Goal: Navigation & Orientation: Find specific page/section

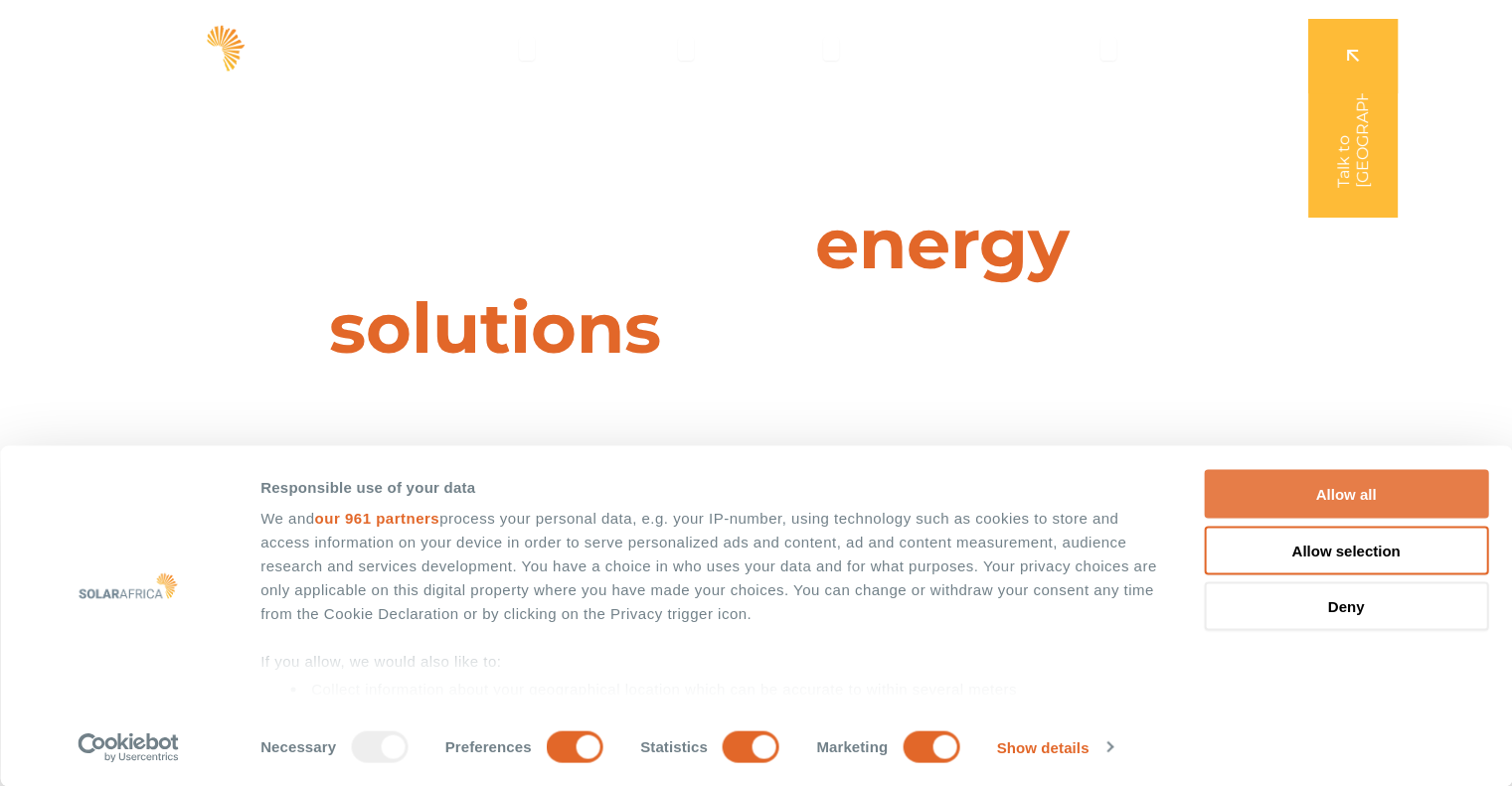
click at [1301, 493] on button "Allow all" at bounding box center [1346, 494] width 284 height 49
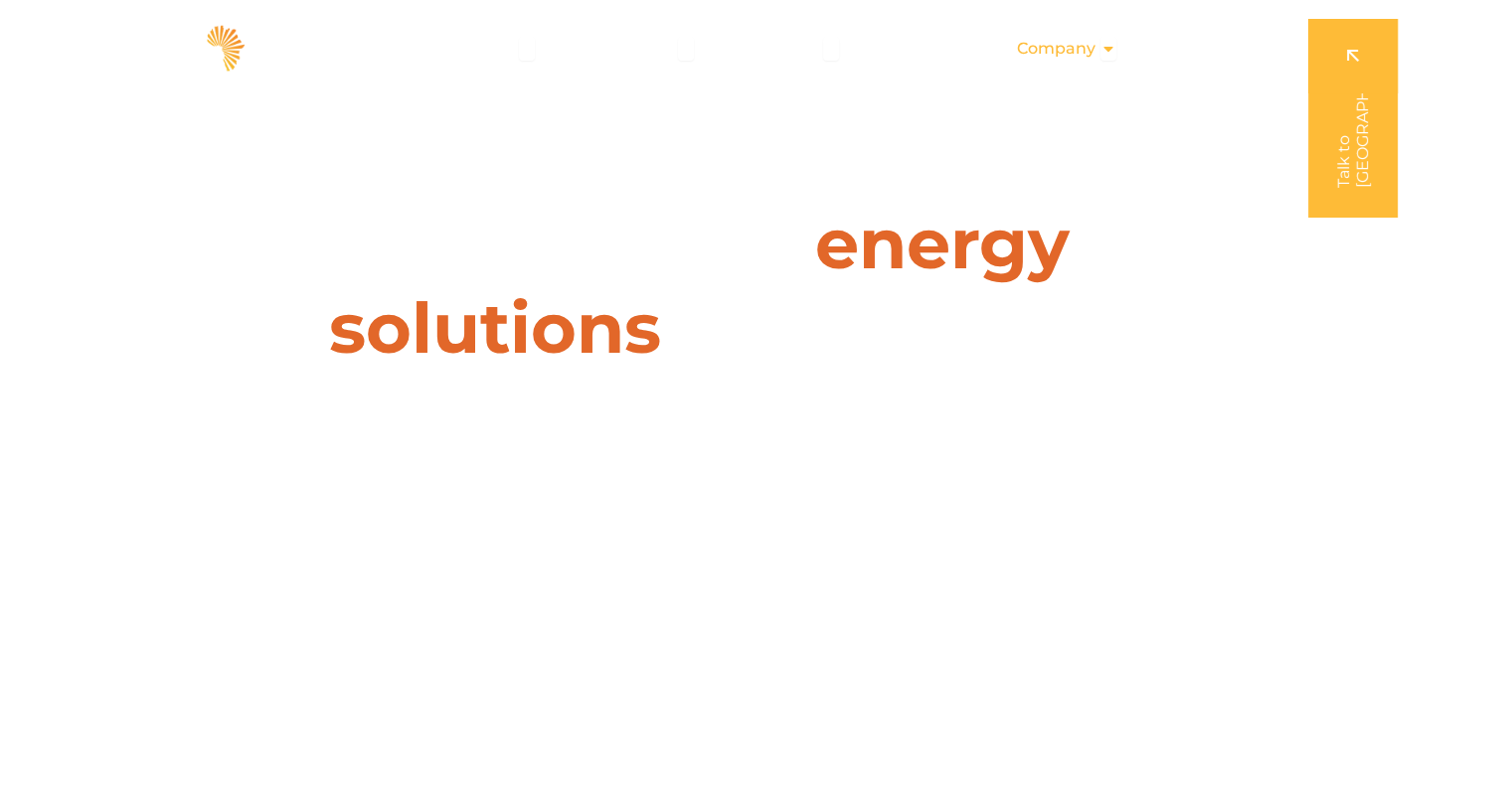
click at [1065, 50] on span "Company" at bounding box center [1057, 49] width 79 height 24
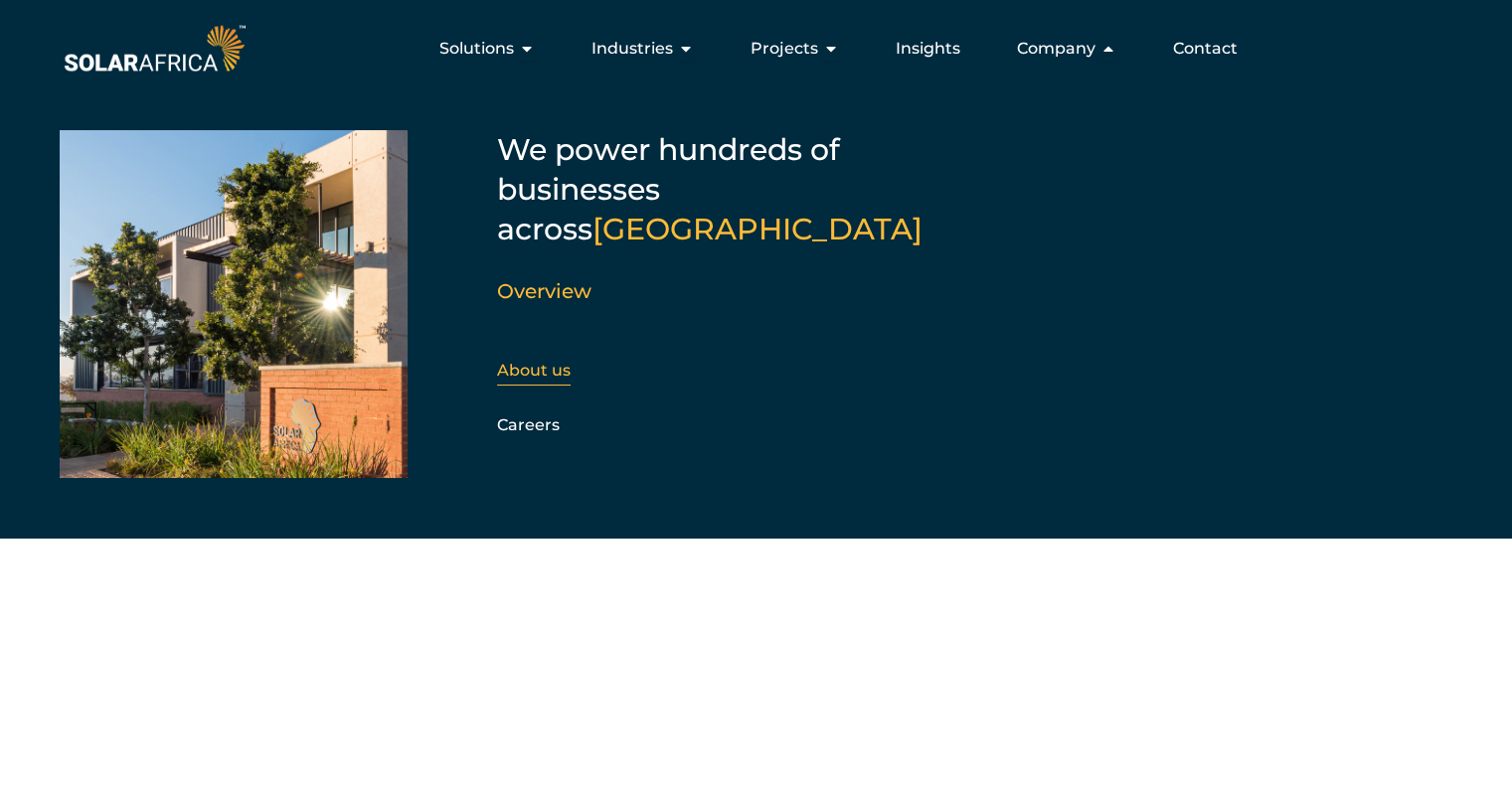
click at [515, 361] on link "About us" at bounding box center [534, 370] width 74 height 19
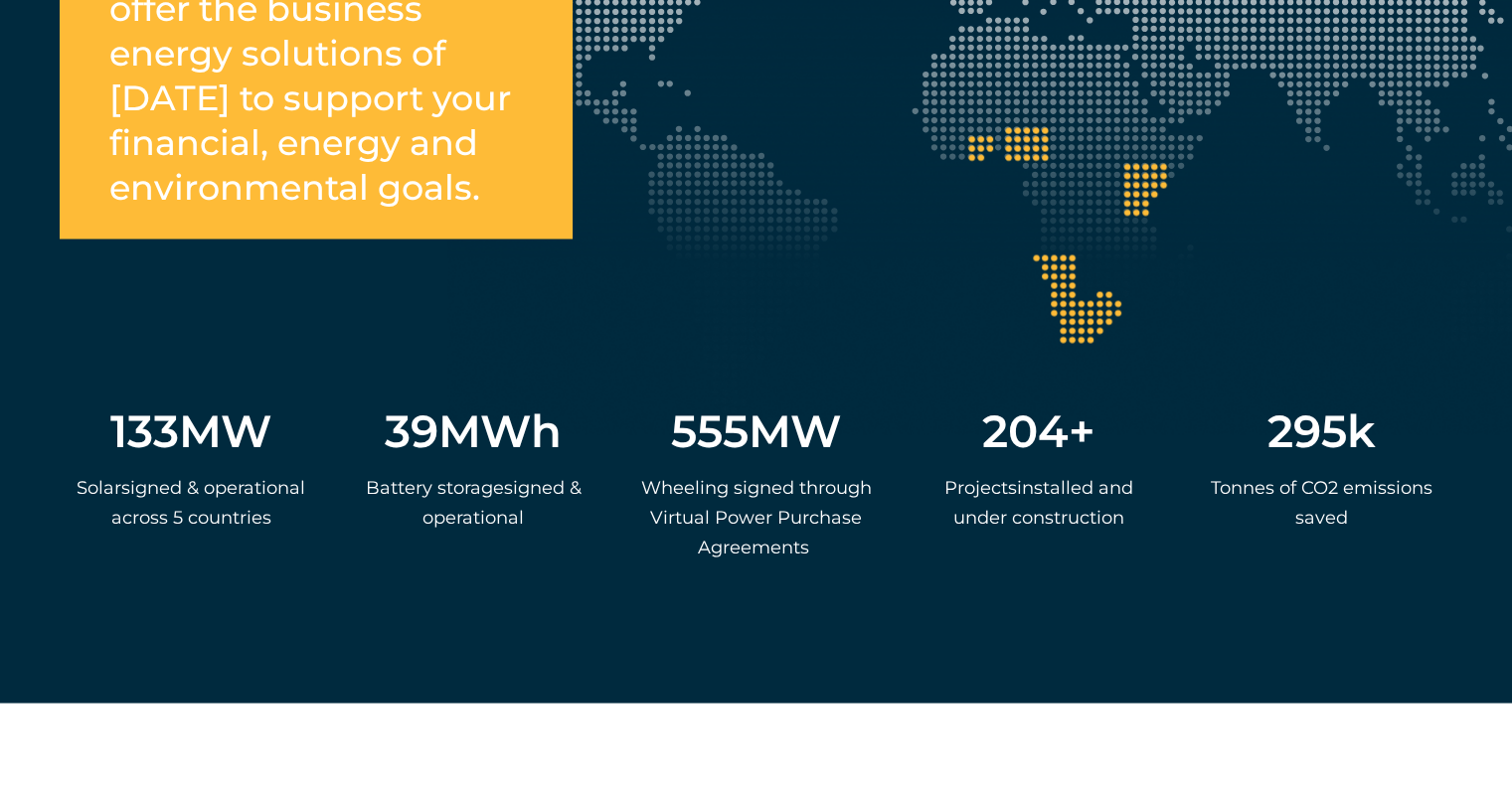
scroll to position [3876, 0]
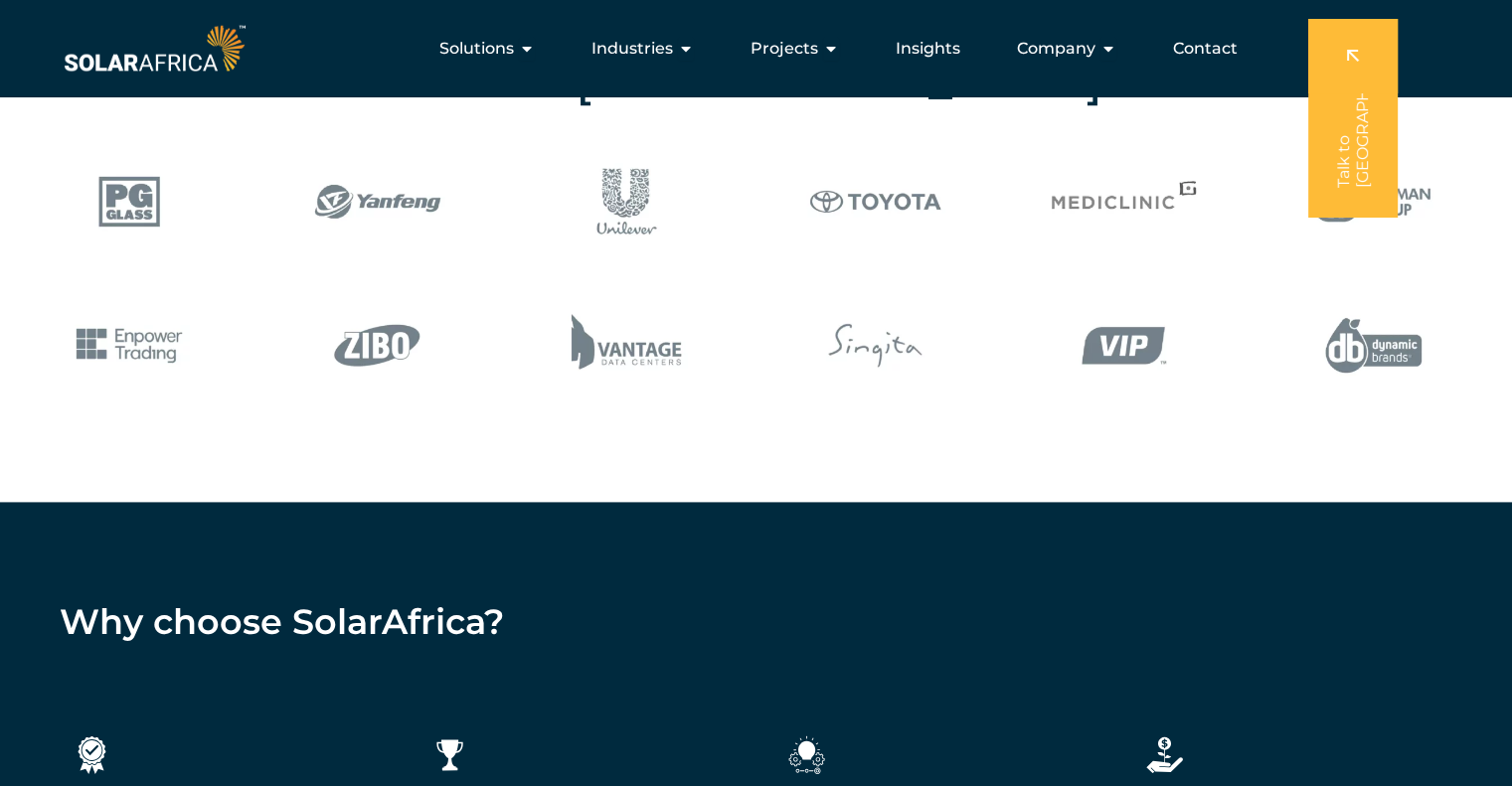
scroll to position [2187, 0]
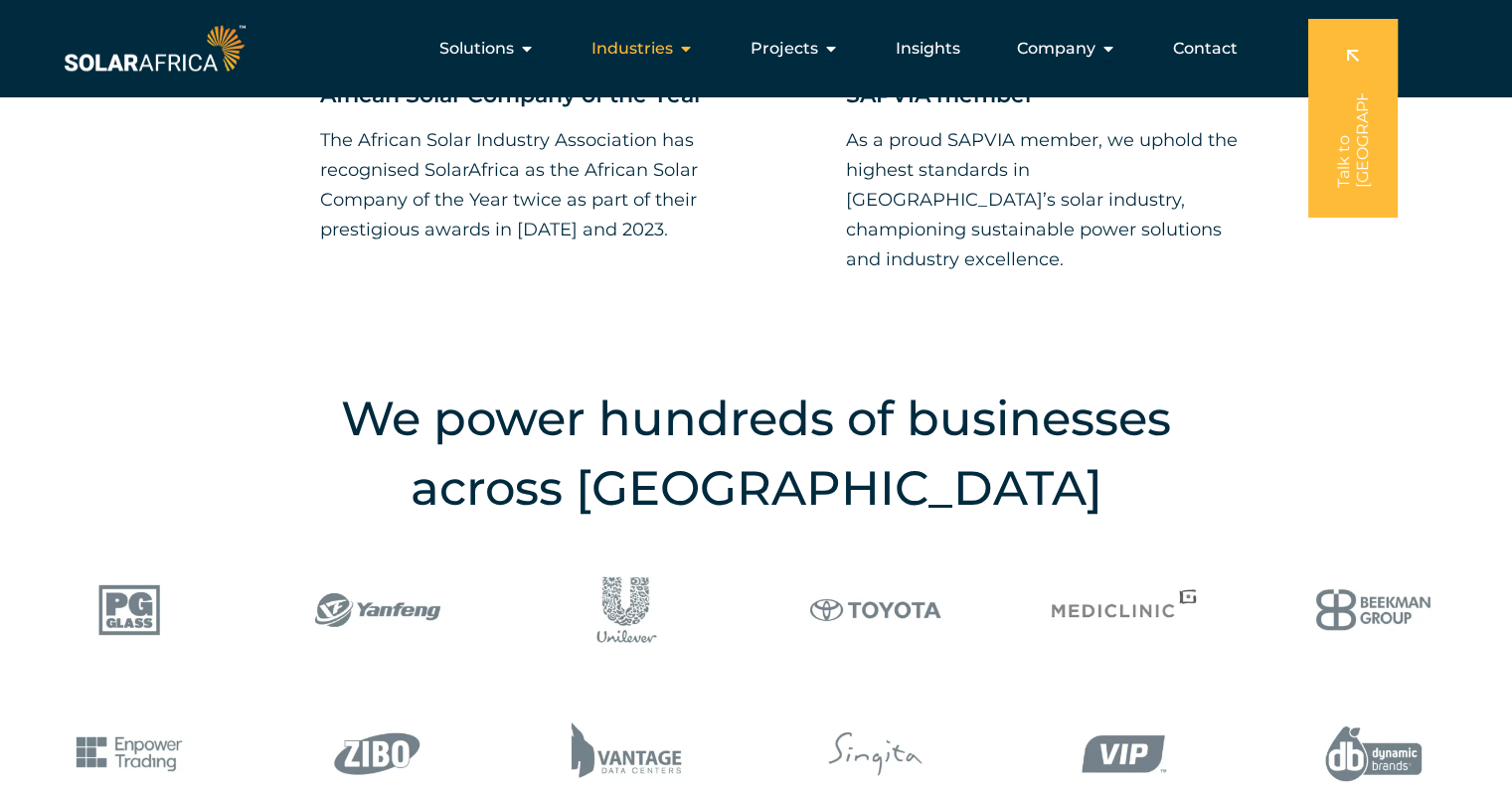
click at [662, 54] on span "Industries" at bounding box center [633, 49] width 82 height 24
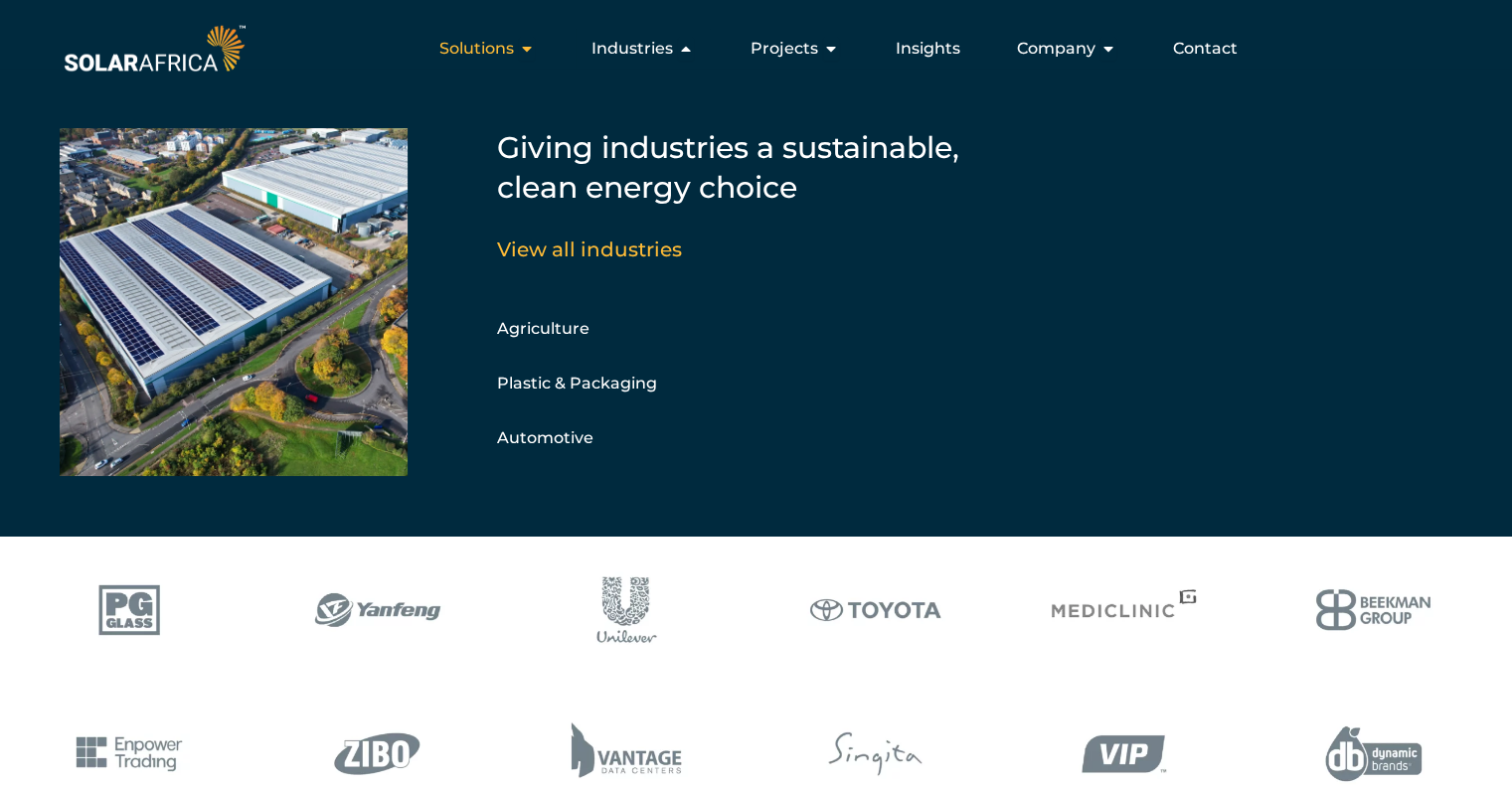
click at [476, 52] on span "Solutions" at bounding box center [476, 49] width 75 height 24
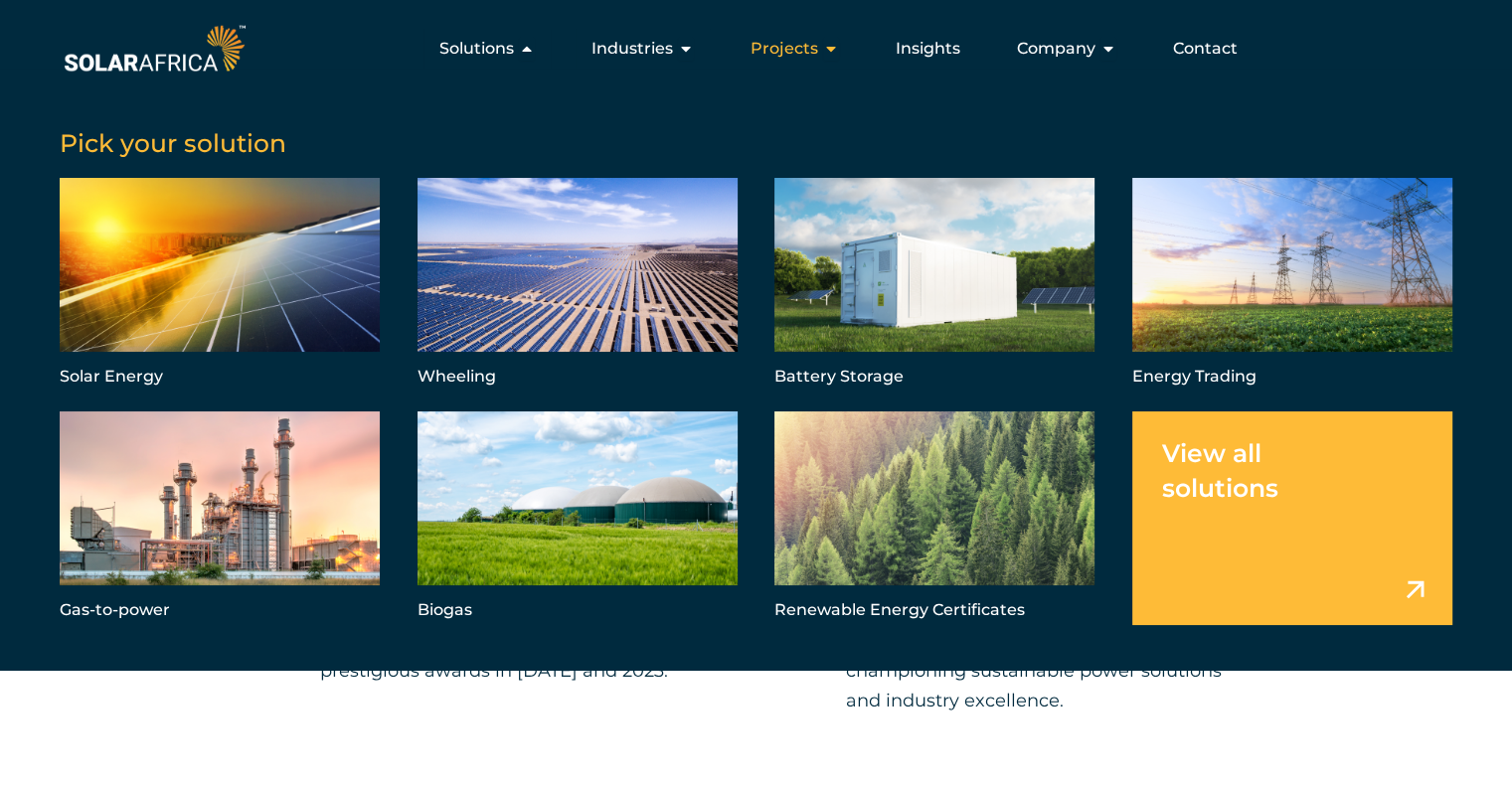
scroll to position [1690, 0]
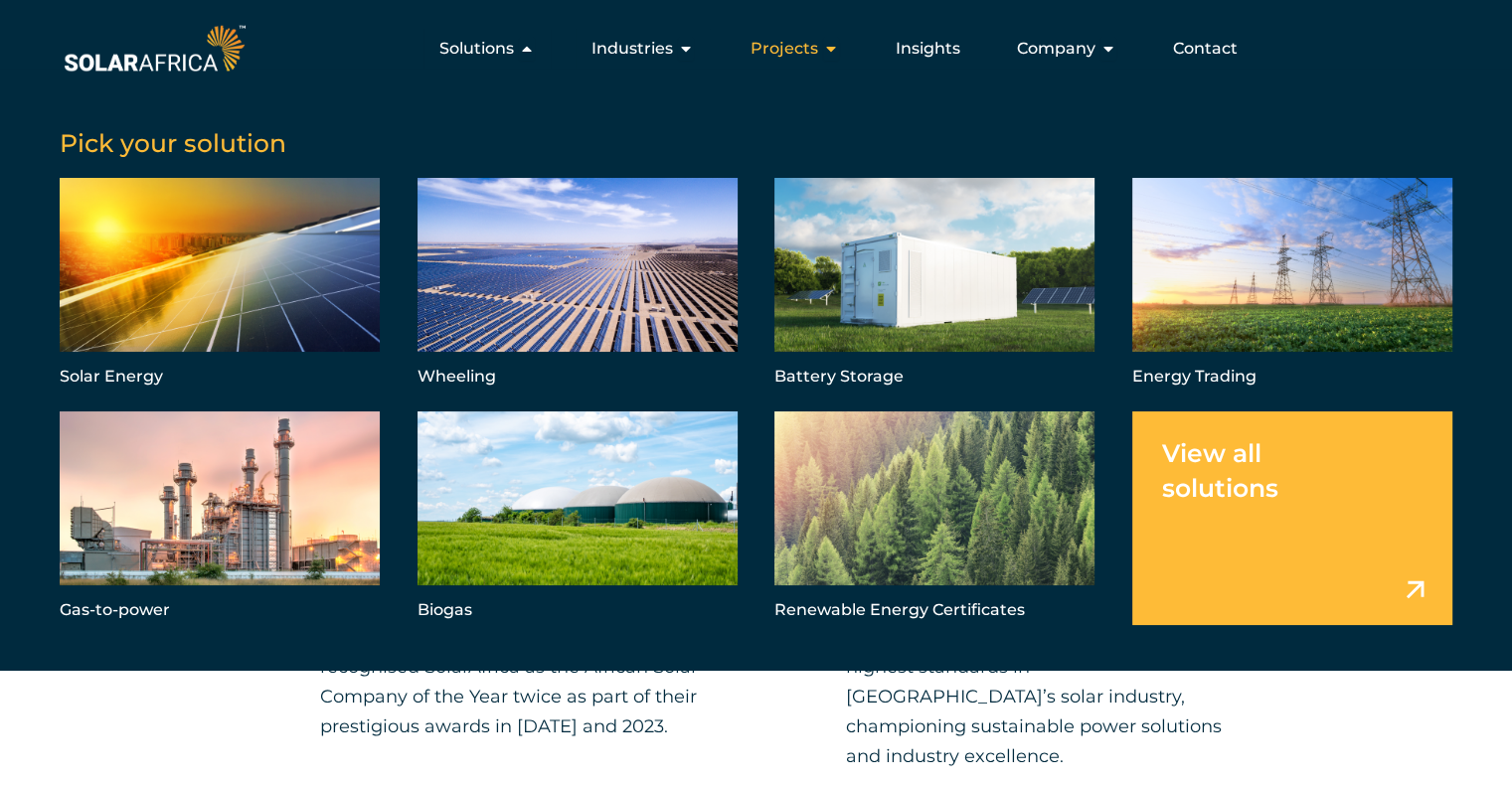
click at [818, 50] on span "Projects" at bounding box center [784, 49] width 68 height 24
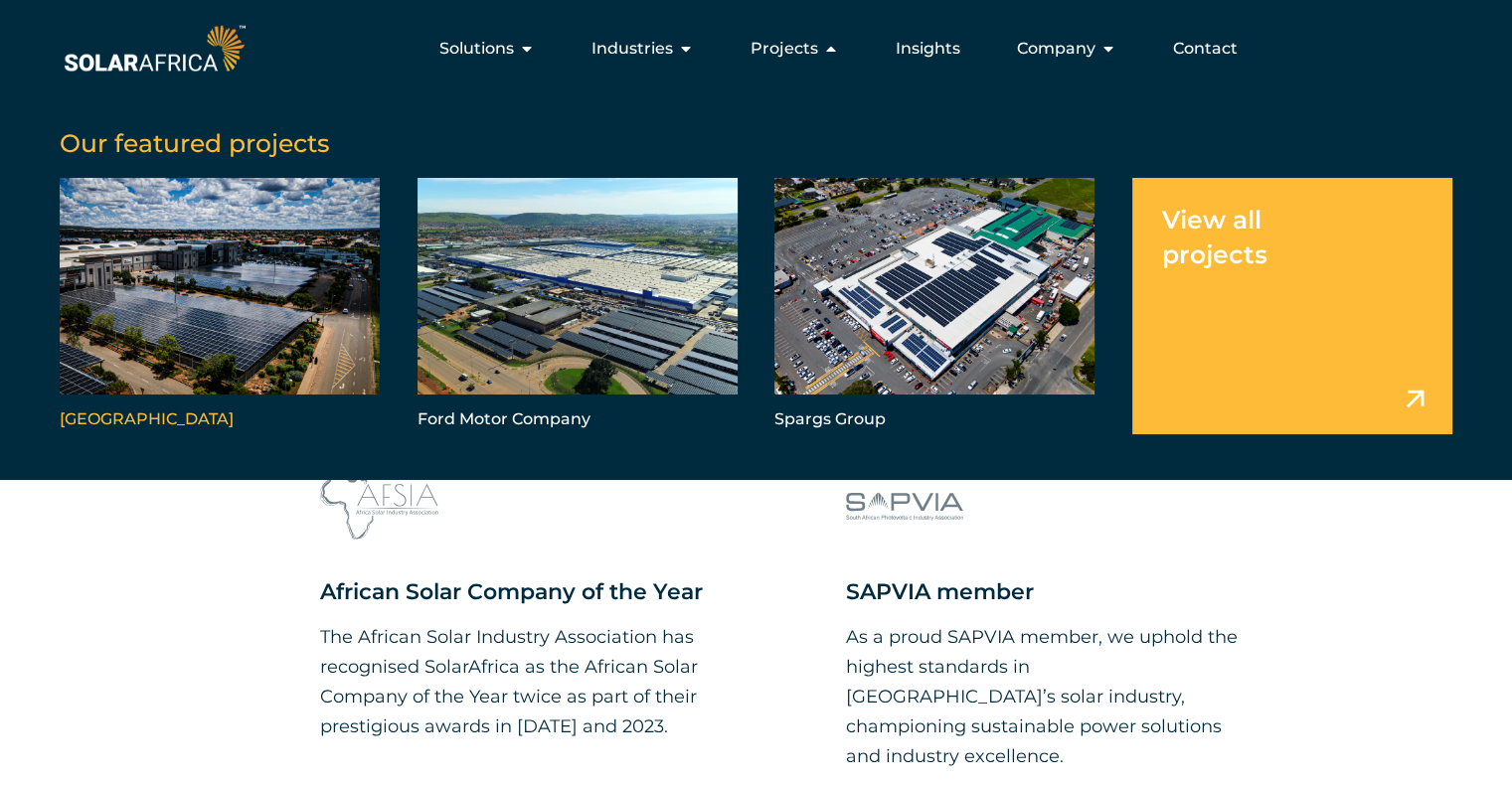
click at [163, 330] on link "Menu" at bounding box center [219, 306] width 320 height 256
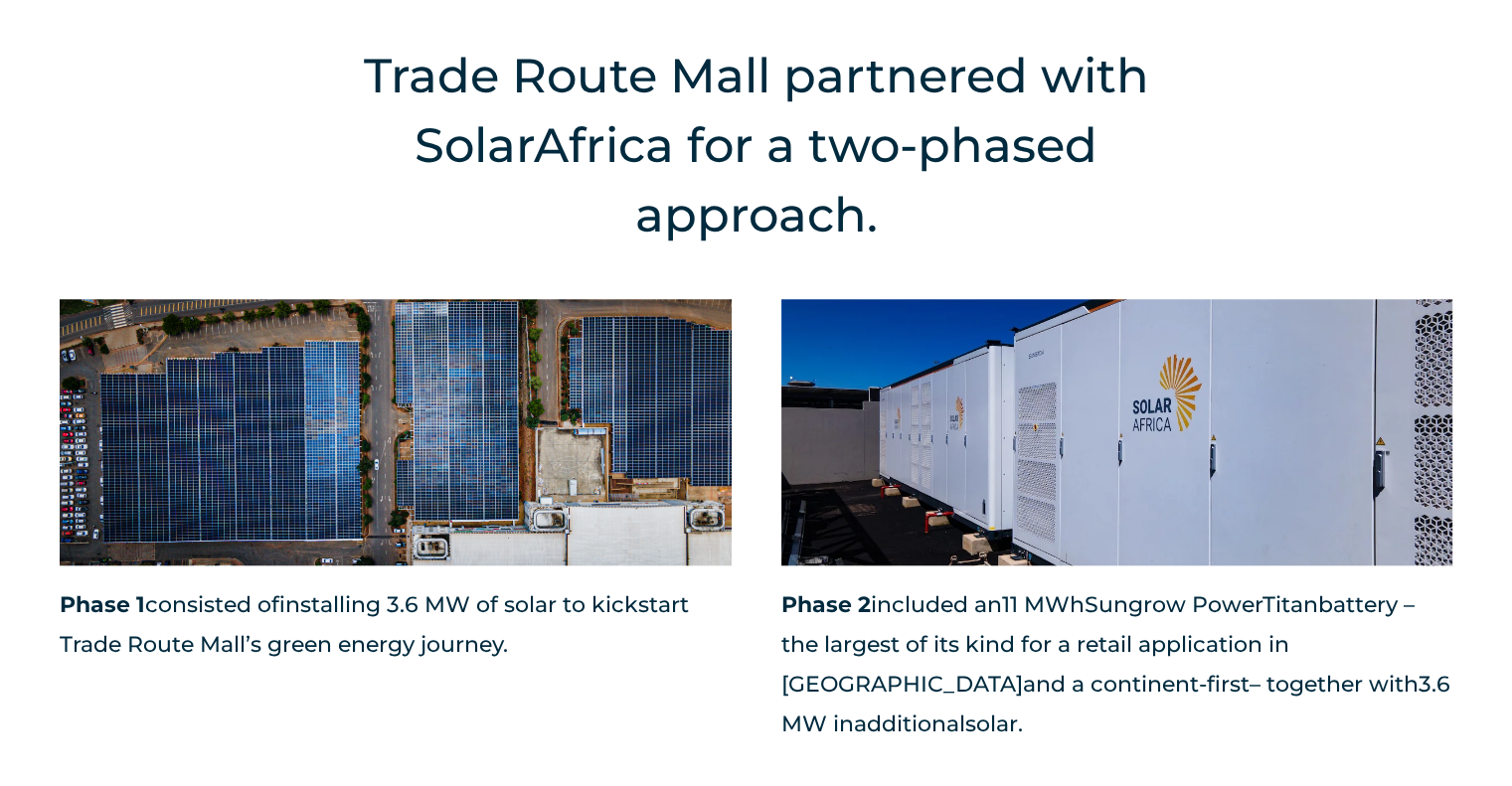
scroll to position [1888, 0]
